Goal: Task Accomplishment & Management: Complete application form

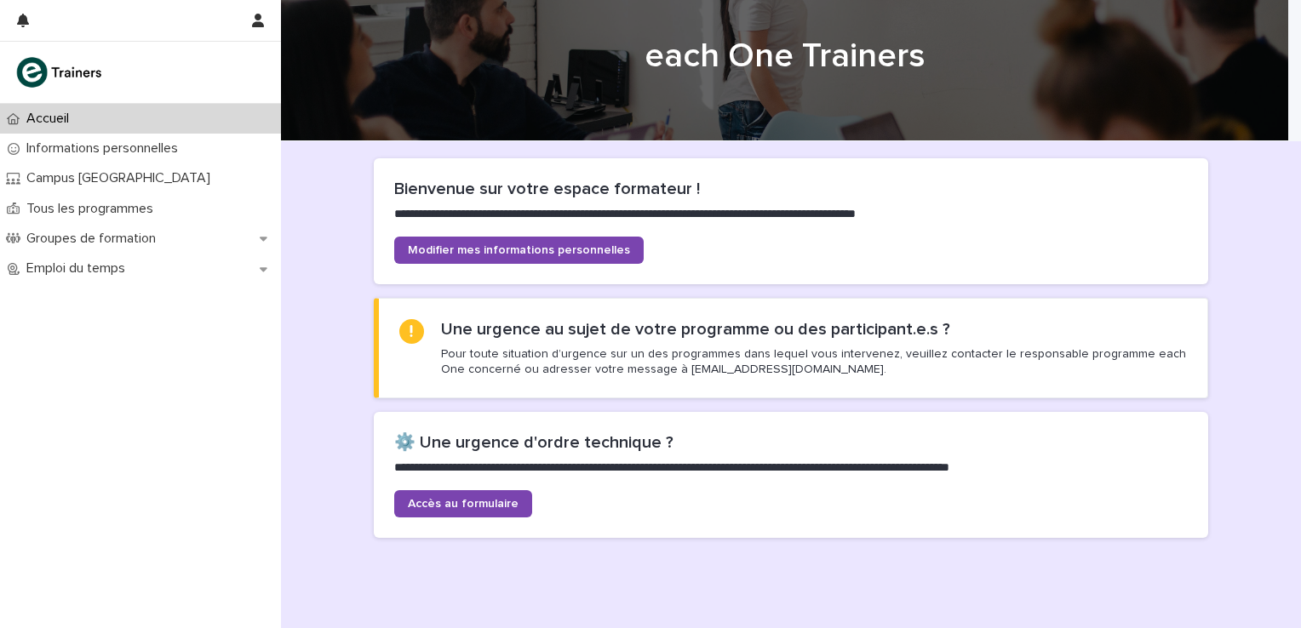
scroll to position [85, 0]
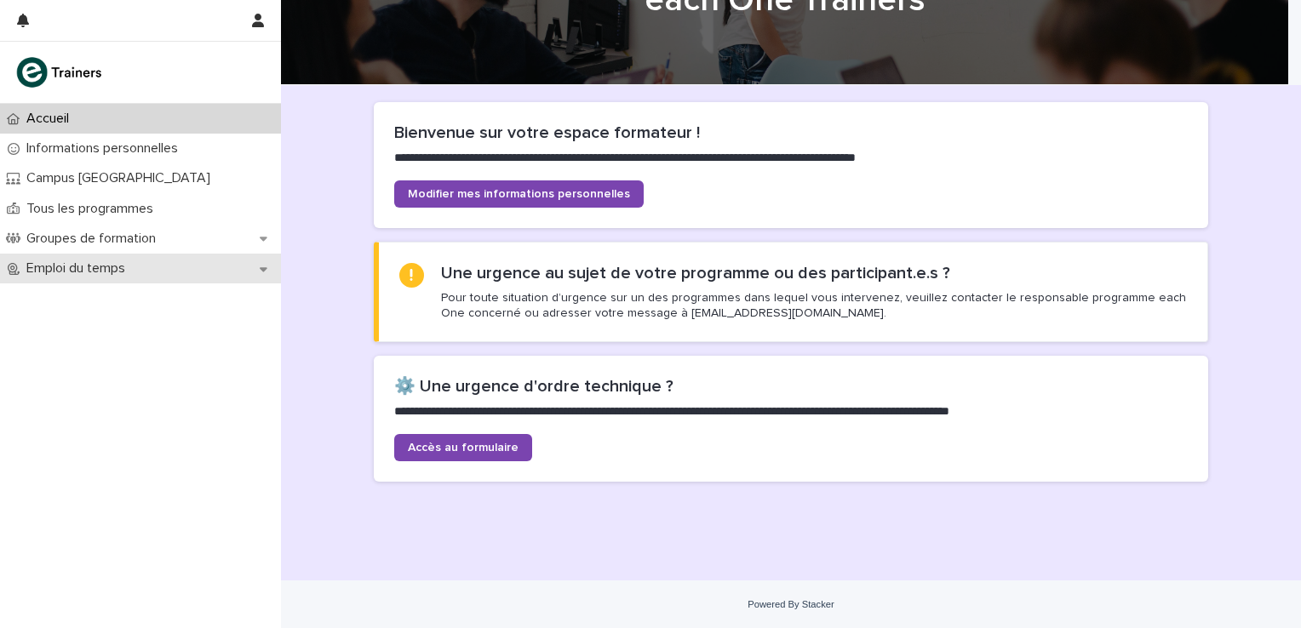
click at [266, 272] on icon at bounding box center [264, 269] width 8 height 12
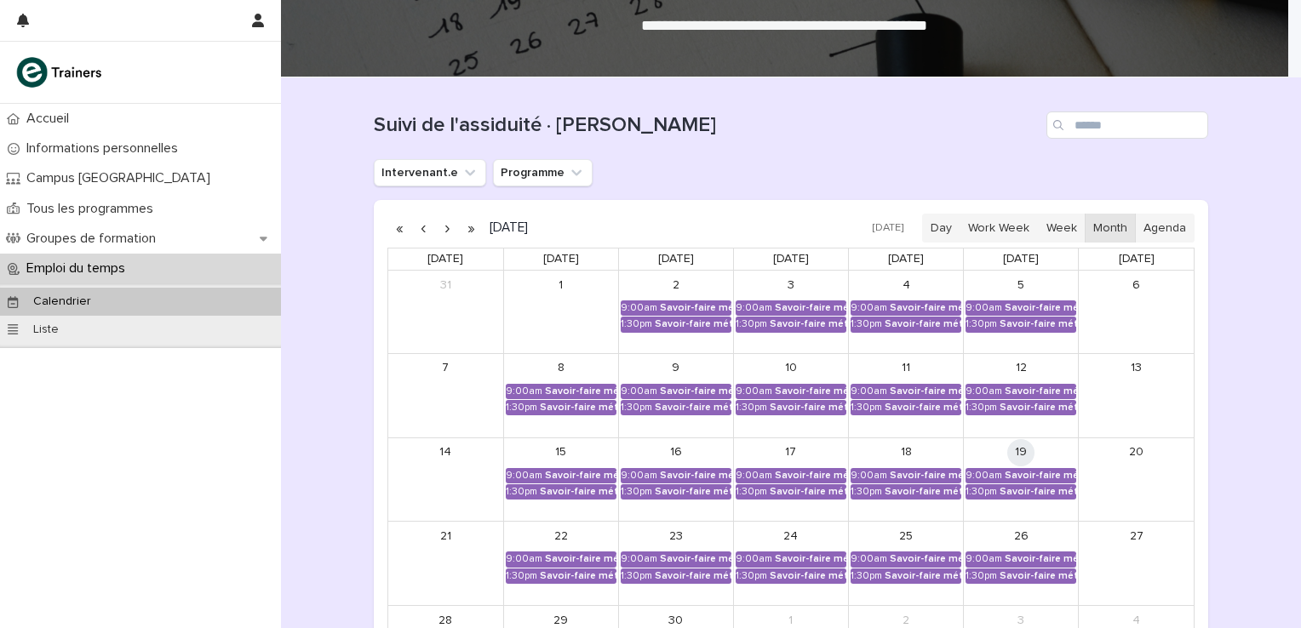
scroll to position [113, 0]
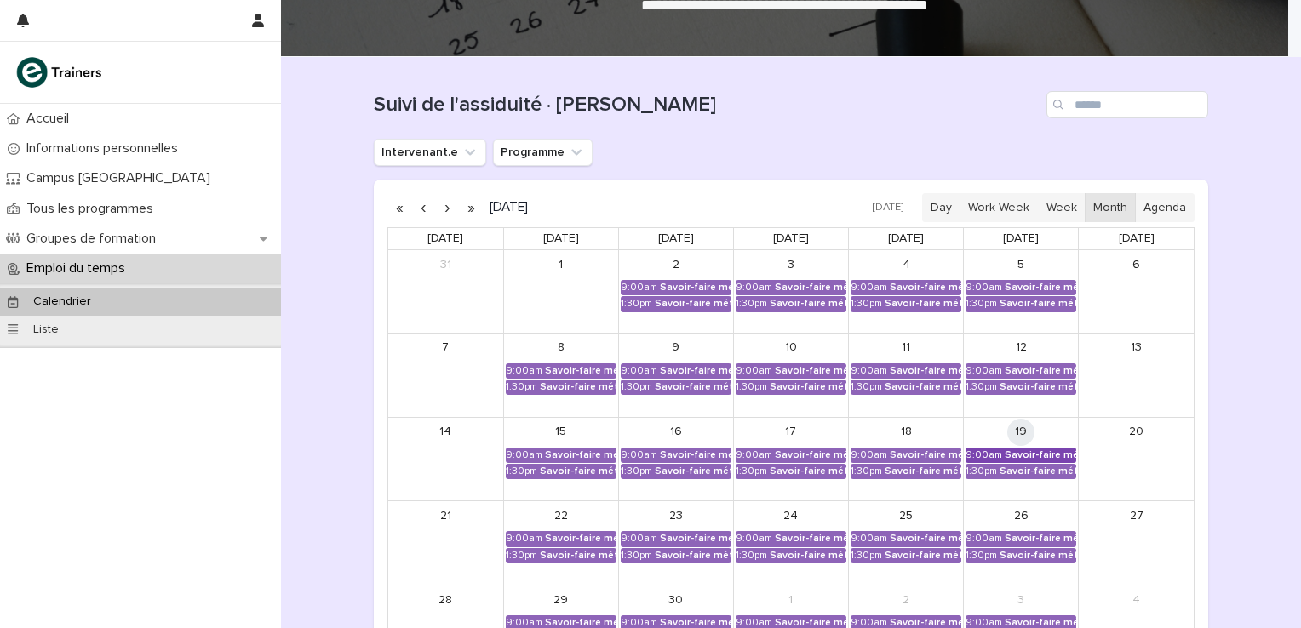
click at [1008, 449] on div "Savoir-faire métier - Préparation au CCP2" at bounding box center [1039, 455] width 71 height 12
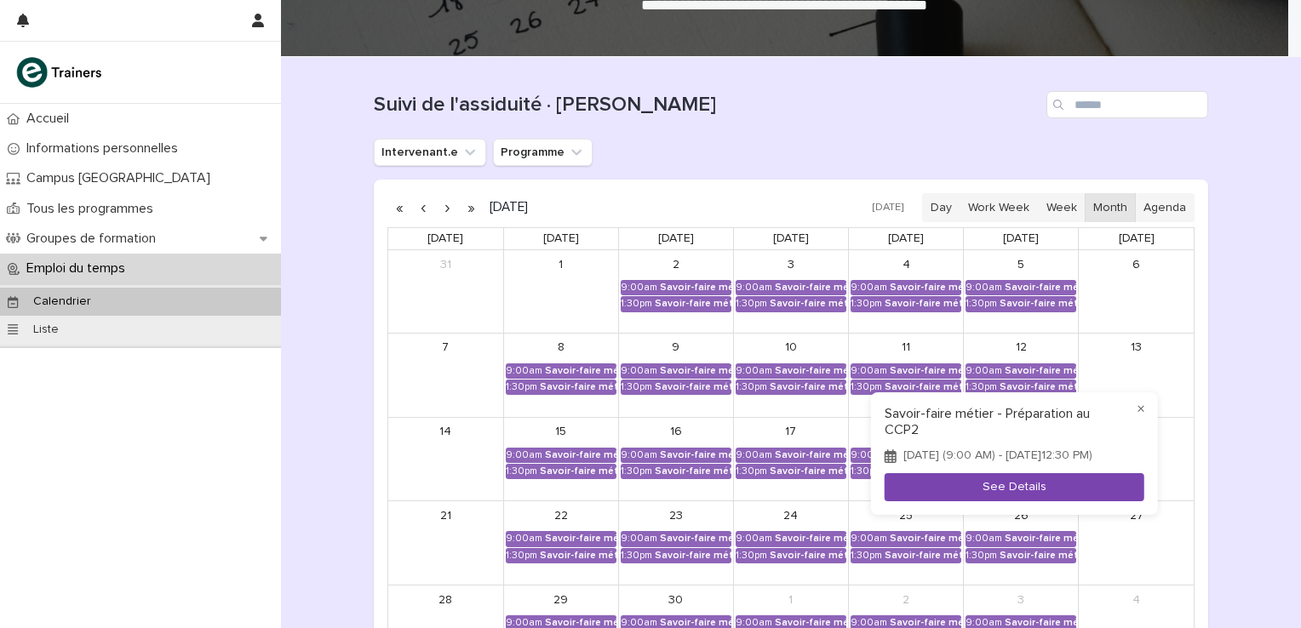
click at [989, 486] on button "See Details" at bounding box center [1014, 487] width 260 height 28
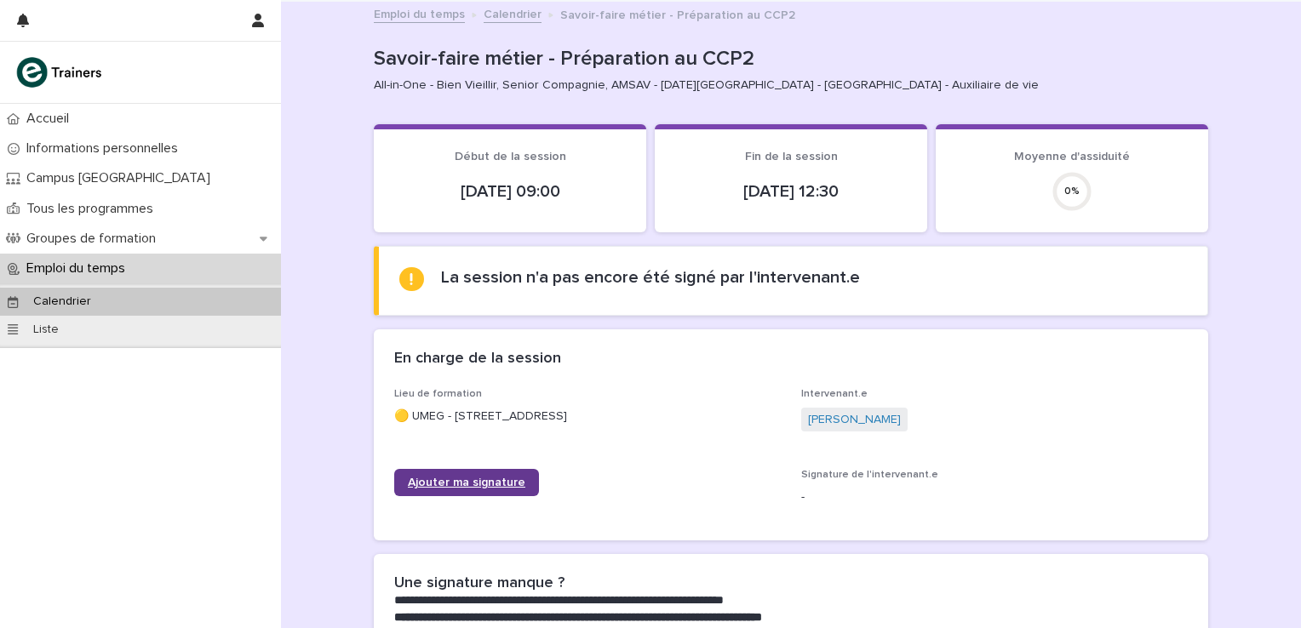
click at [476, 474] on link "Ajouter ma signature" at bounding box center [466, 482] width 145 height 27
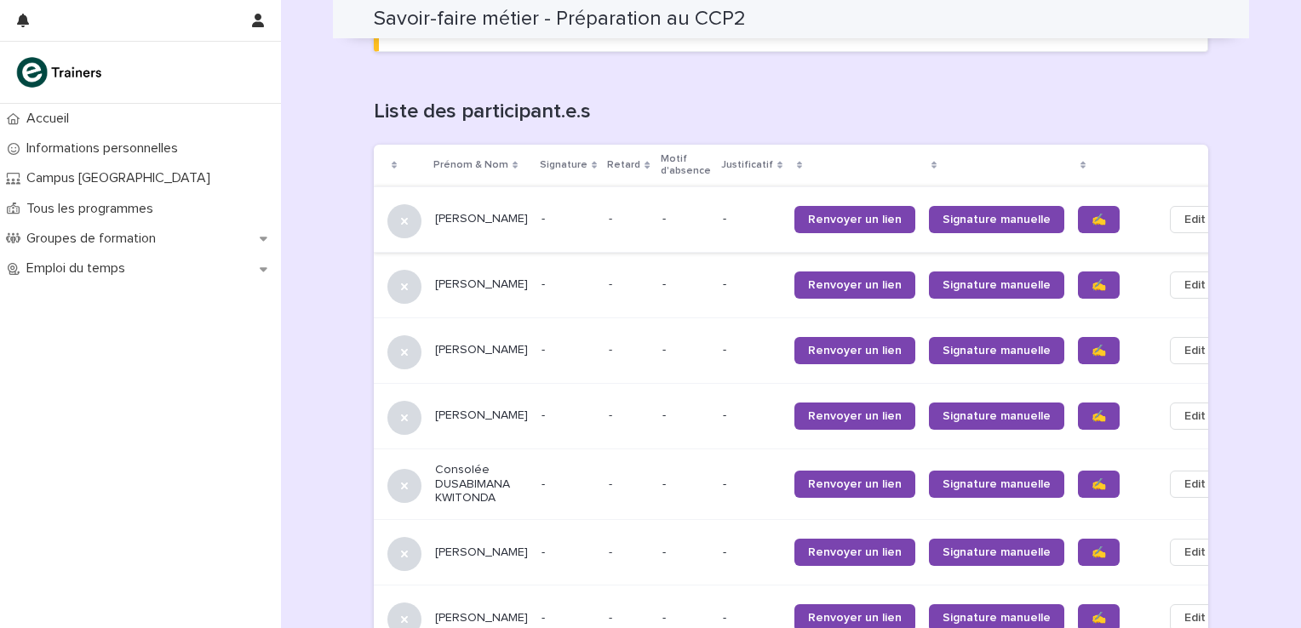
scroll to position [1032, 0]
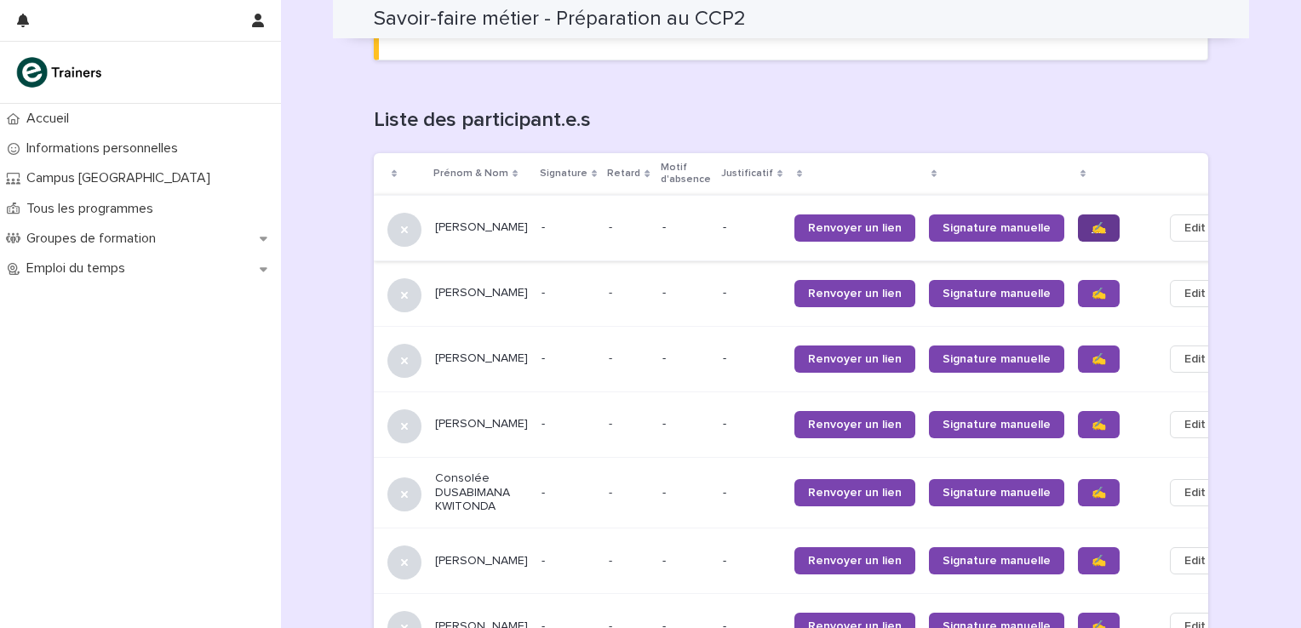
click at [1091, 222] on span "✍️" at bounding box center [1098, 228] width 14 height 12
click at [1078, 280] on link "✍️" at bounding box center [1099, 293] width 42 height 27
click at [1091, 353] on span "✍️" at bounding box center [1098, 359] width 14 height 12
click at [1091, 419] on span "✍️" at bounding box center [1098, 425] width 14 height 12
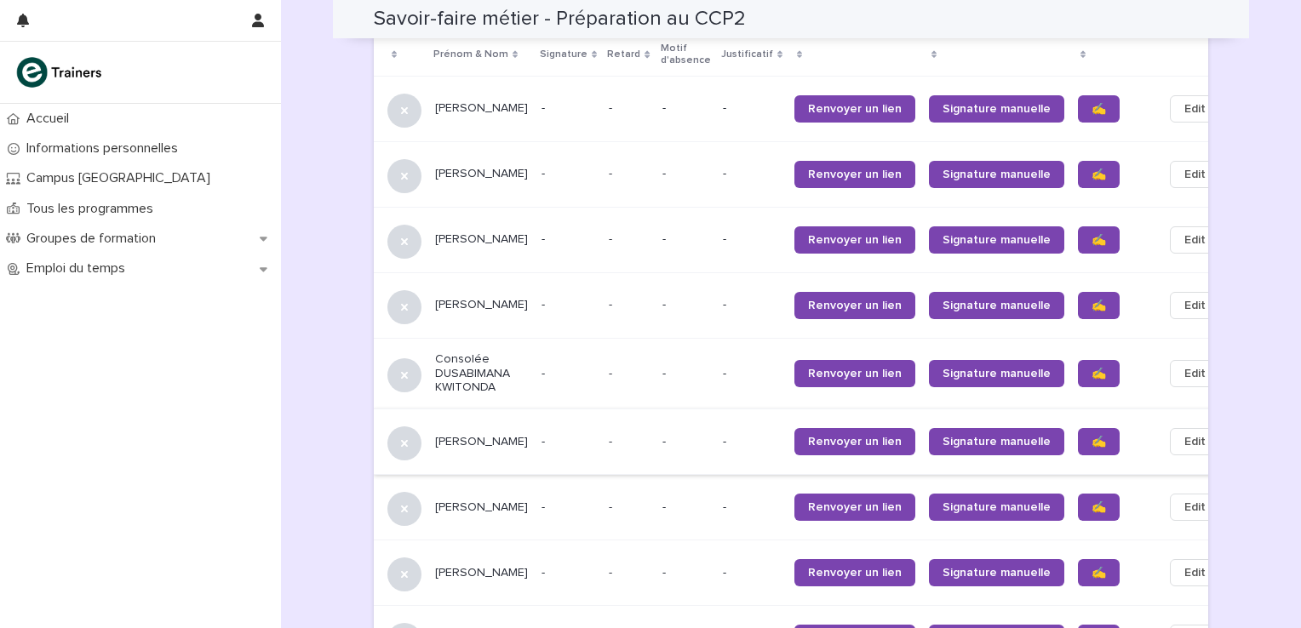
scroll to position [1202, 0]
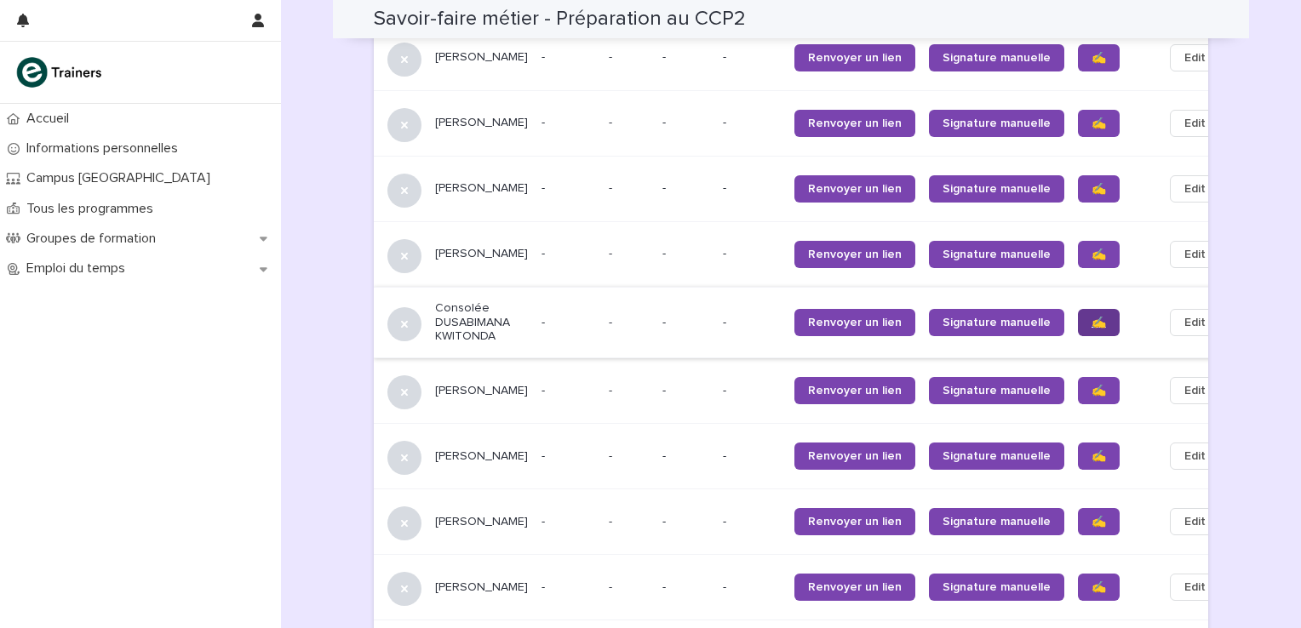
click at [1091, 317] on span "✍️" at bounding box center [1098, 323] width 14 height 12
click at [1078, 377] on link "✍️" at bounding box center [1099, 390] width 42 height 27
click at [1078, 443] on link "✍️" at bounding box center [1099, 456] width 42 height 27
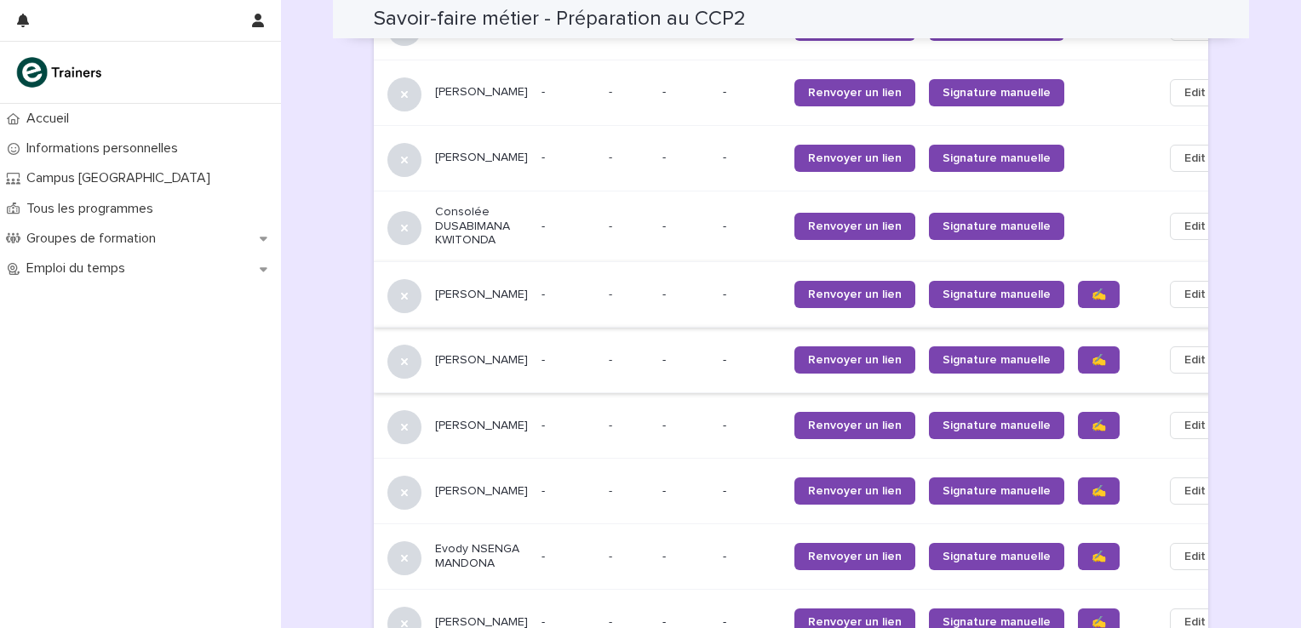
scroll to position [1316, 0]
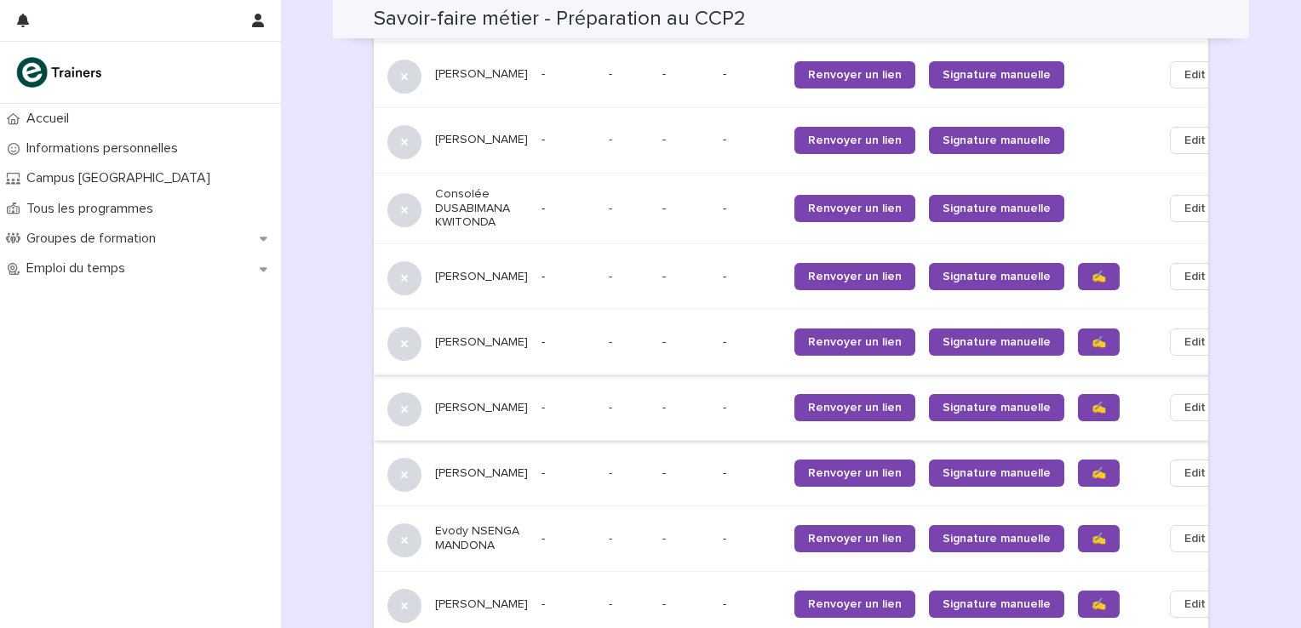
drag, startPoint x: 1059, startPoint y: 386, endPoint x: 1123, endPoint y: 378, distance: 64.4
click at [1091, 402] on span "✍️" at bounding box center [1098, 408] width 14 height 12
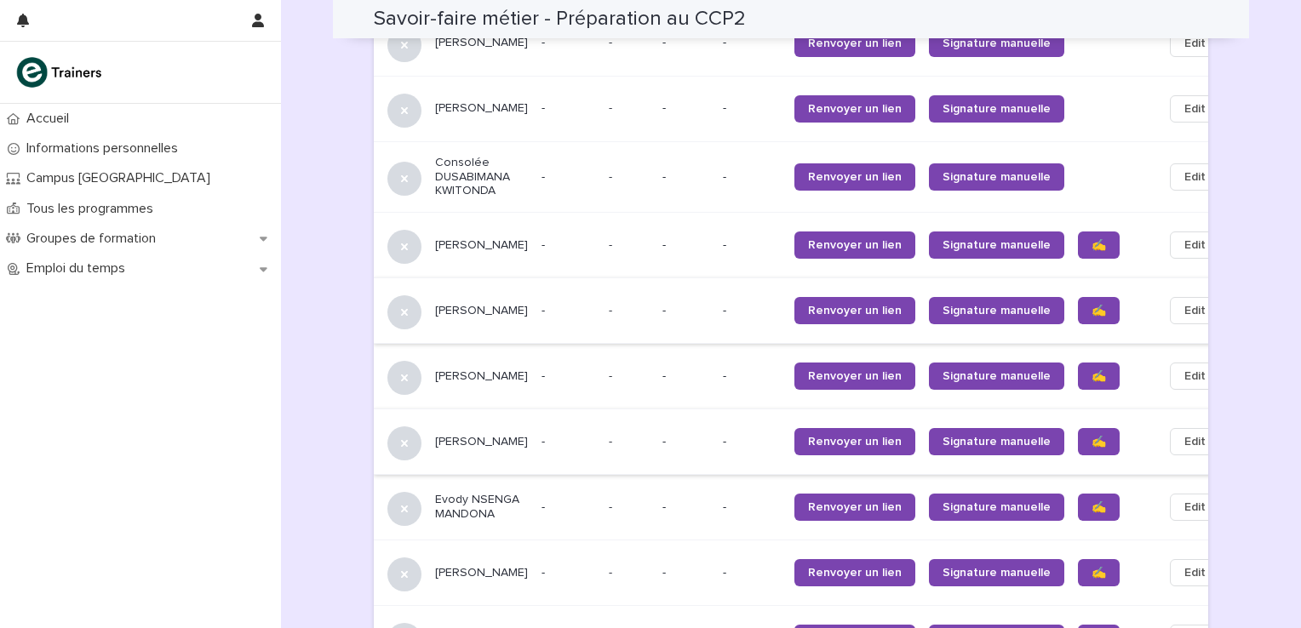
scroll to position [1372, 0]
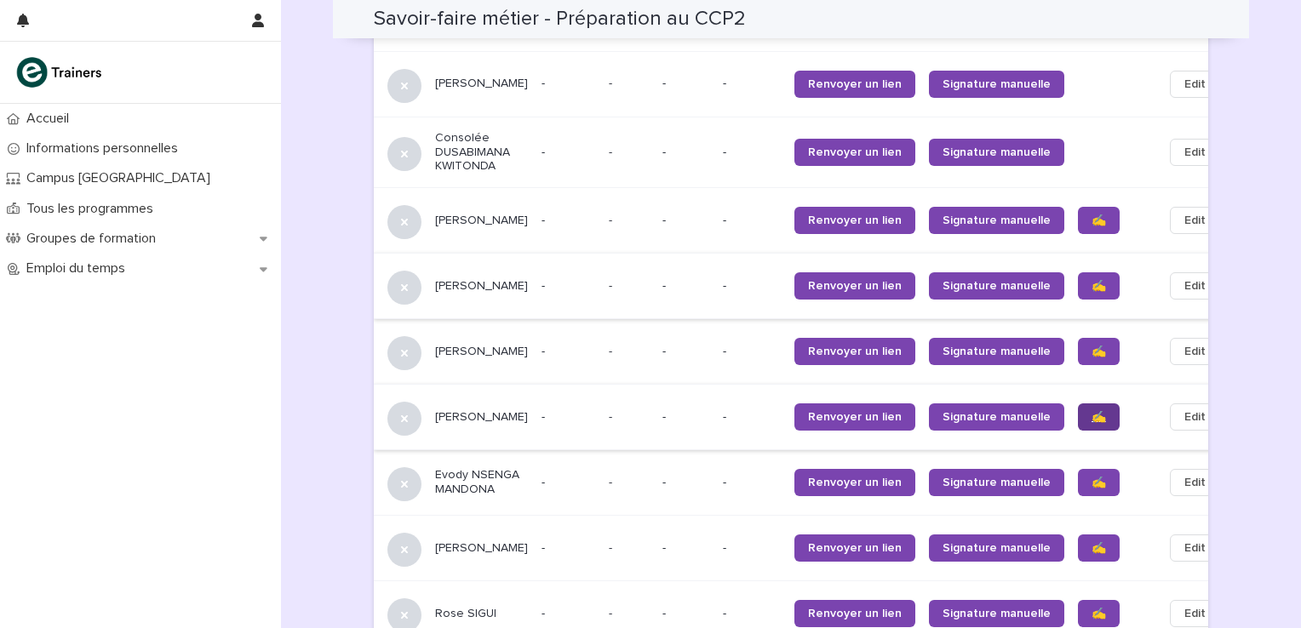
click at [1091, 411] on span "✍️" at bounding box center [1098, 417] width 14 height 12
click at [1078, 469] on link "✍️" at bounding box center [1099, 482] width 42 height 27
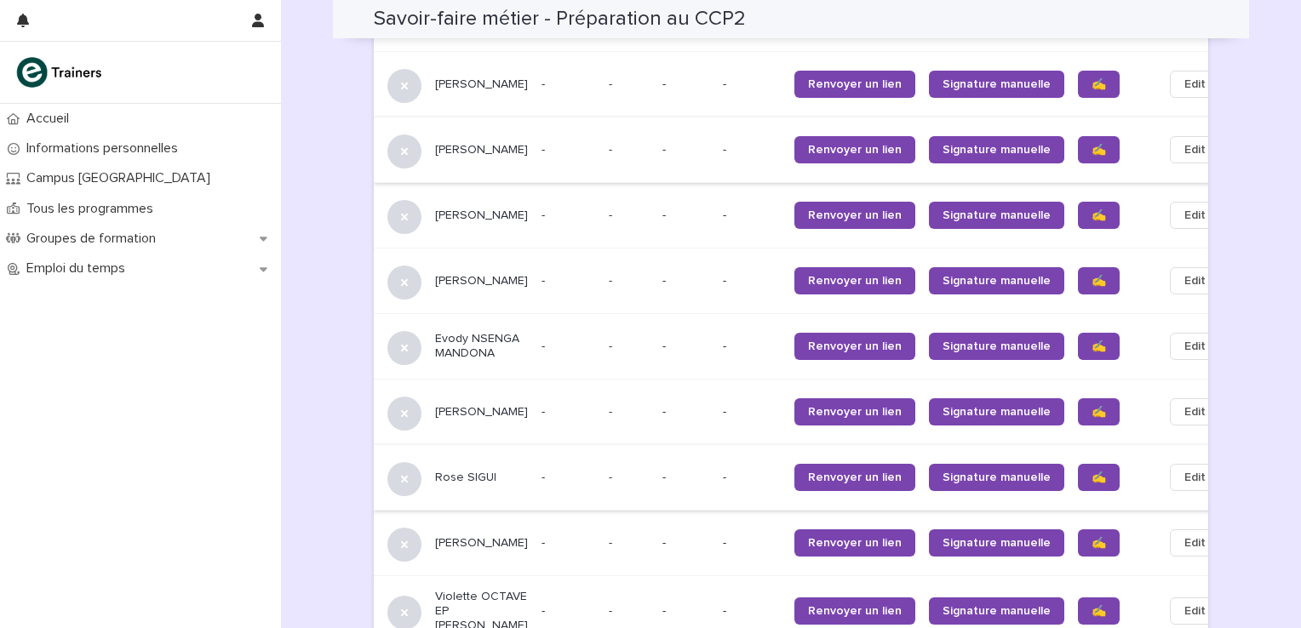
scroll to position [1542, 0]
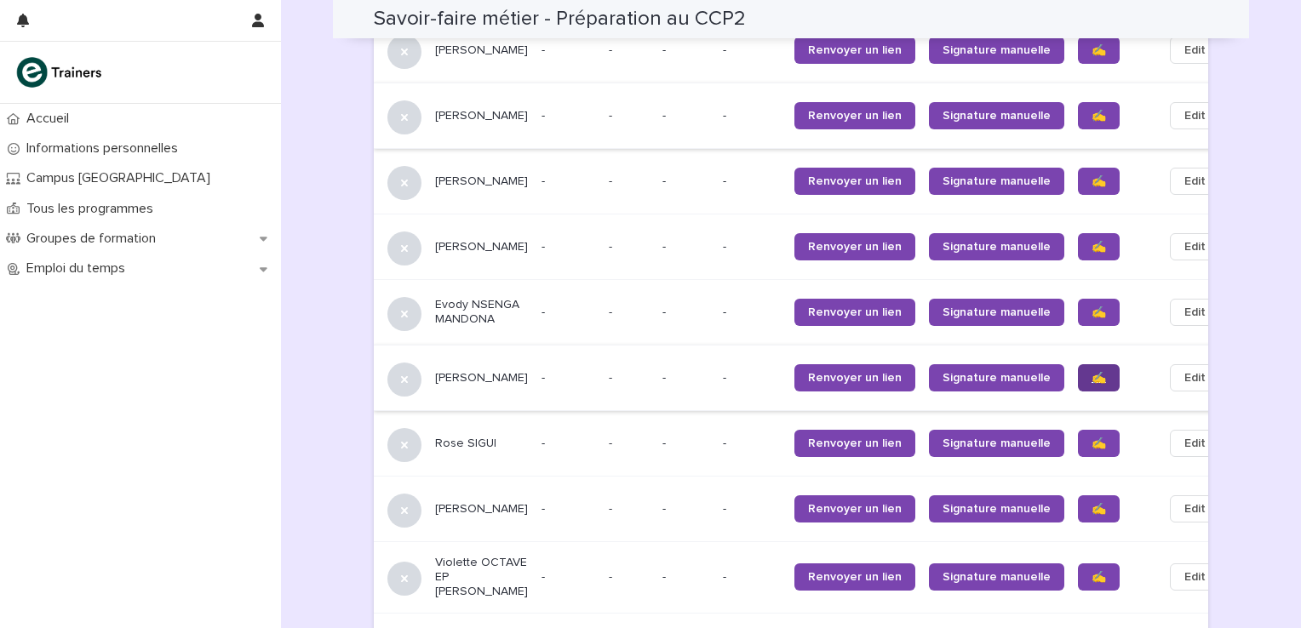
click at [1091, 372] on span "✍️" at bounding box center [1098, 378] width 14 height 12
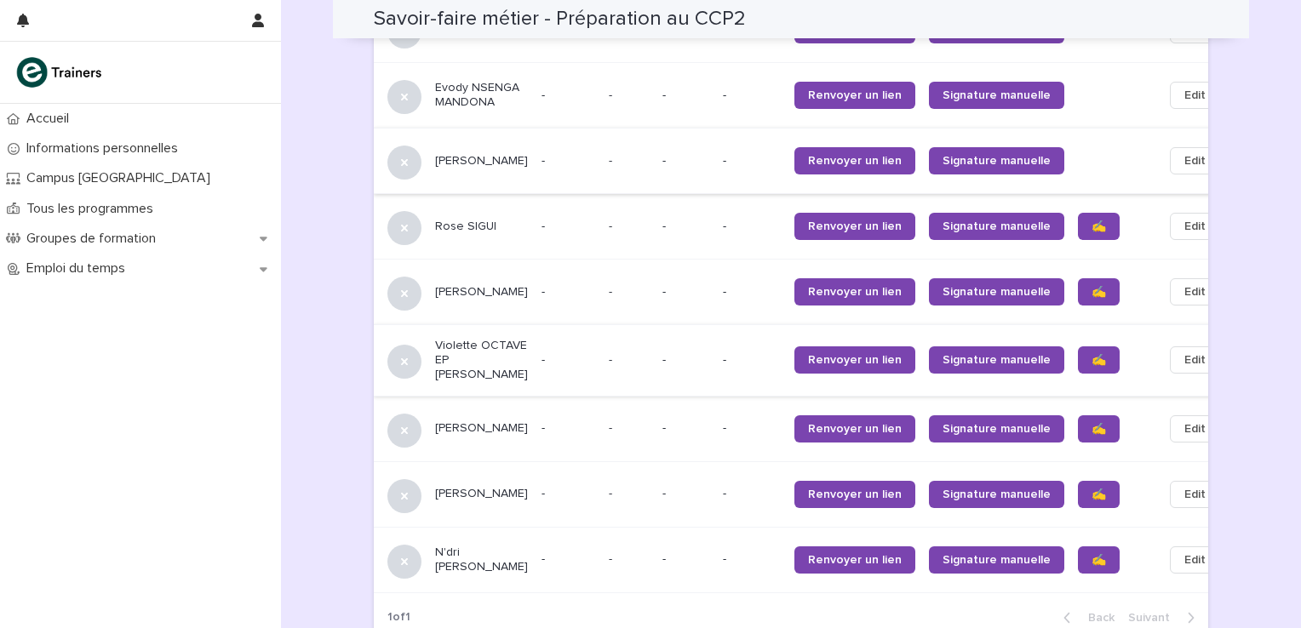
scroll to position [1827, 0]
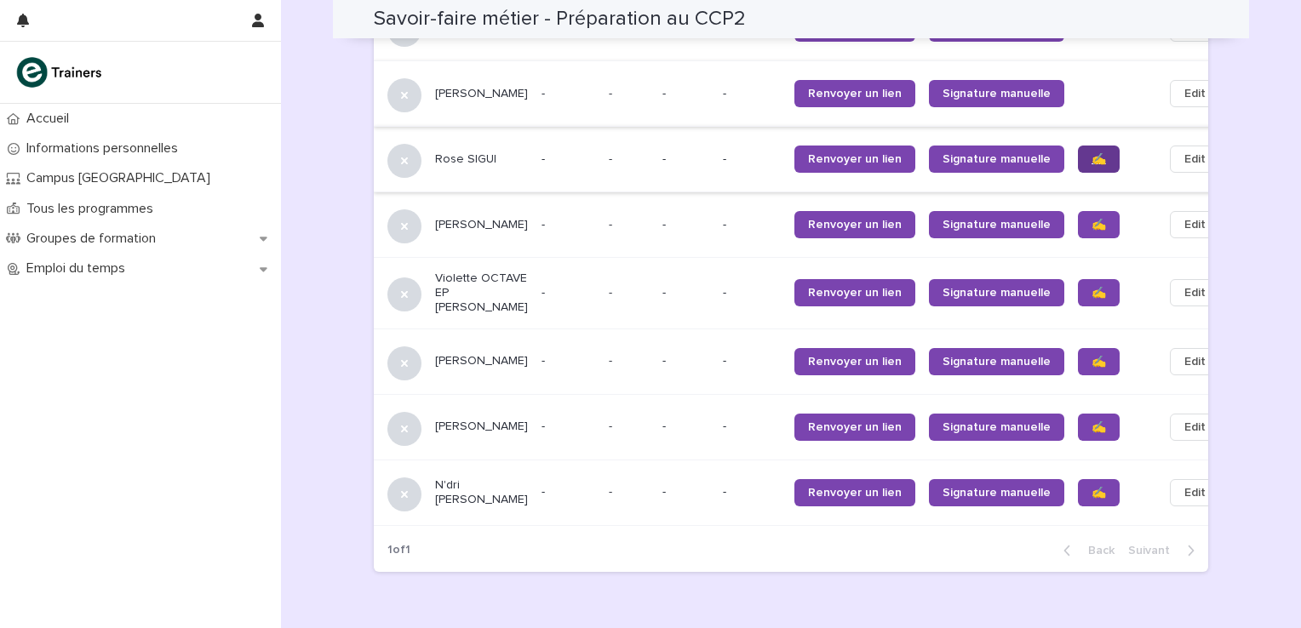
click at [1091, 153] on span "✍️" at bounding box center [1098, 159] width 14 height 12
click at [1091, 219] on span "✍️" at bounding box center [1098, 225] width 14 height 12
click at [1078, 279] on link "✍️" at bounding box center [1099, 292] width 42 height 27
click at [1091, 356] on span "✍️" at bounding box center [1098, 362] width 14 height 12
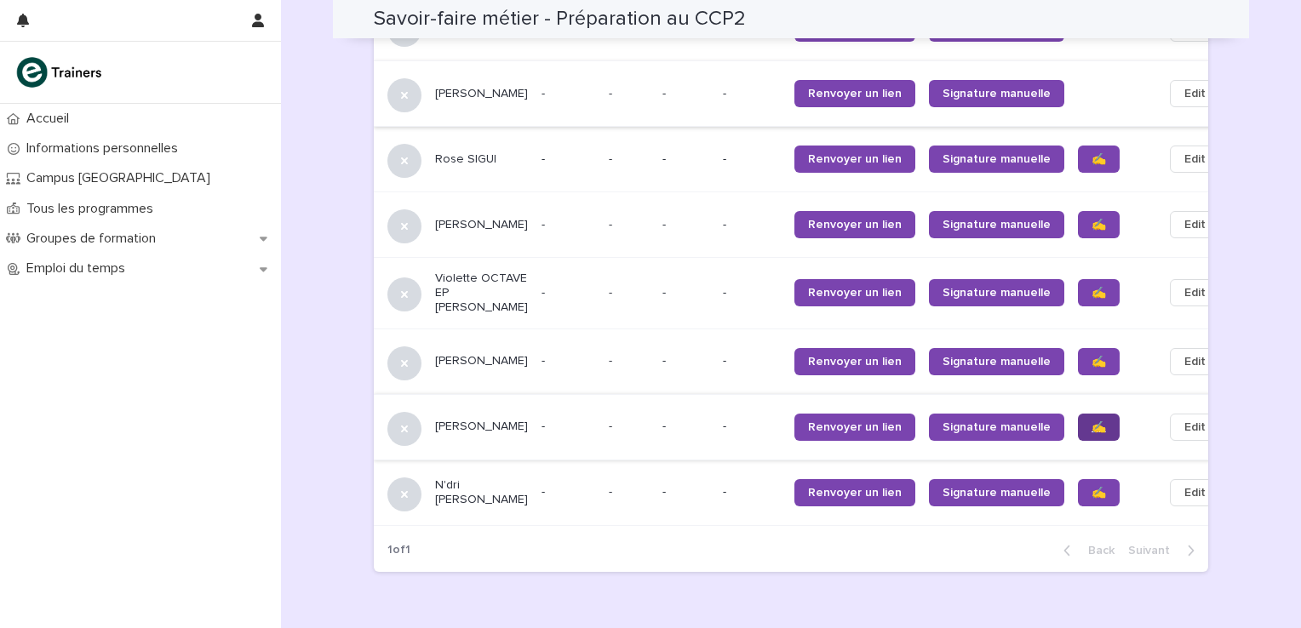
click at [1091, 421] on span "✍️" at bounding box center [1098, 427] width 14 height 12
click at [1091, 487] on span "✍️" at bounding box center [1098, 493] width 14 height 12
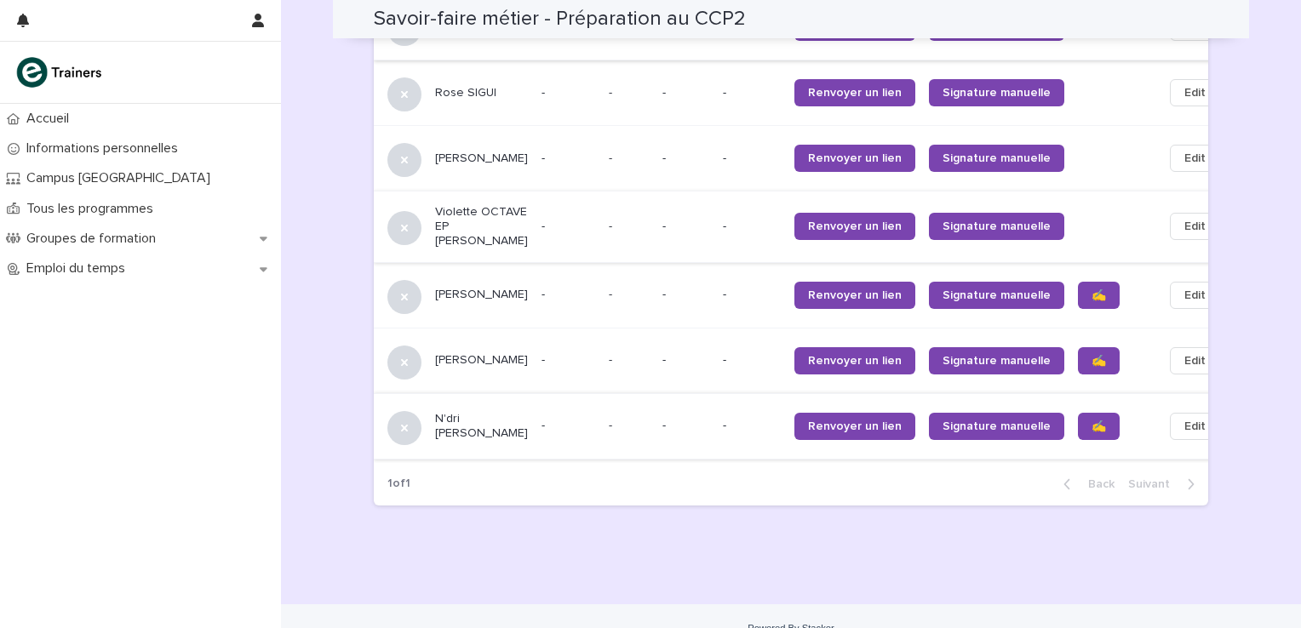
scroll to position [1902, 0]
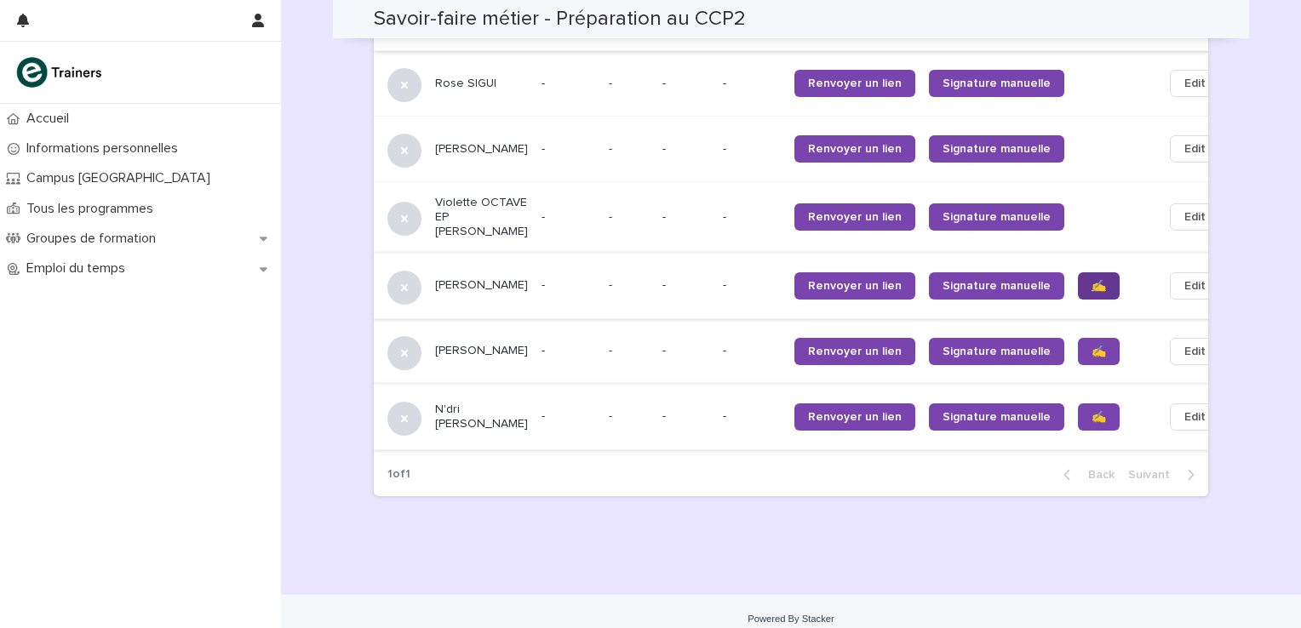
click at [1091, 280] on span "✍️" at bounding box center [1098, 286] width 14 height 12
click at [1078, 338] on link "✍️" at bounding box center [1099, 351] width 42 height 27
click at [1091, 411] on span "✍️" at bounding box center [1098, 417] width 14 height 12
